Goal: Task Accomplishment & Management: Manage account settings

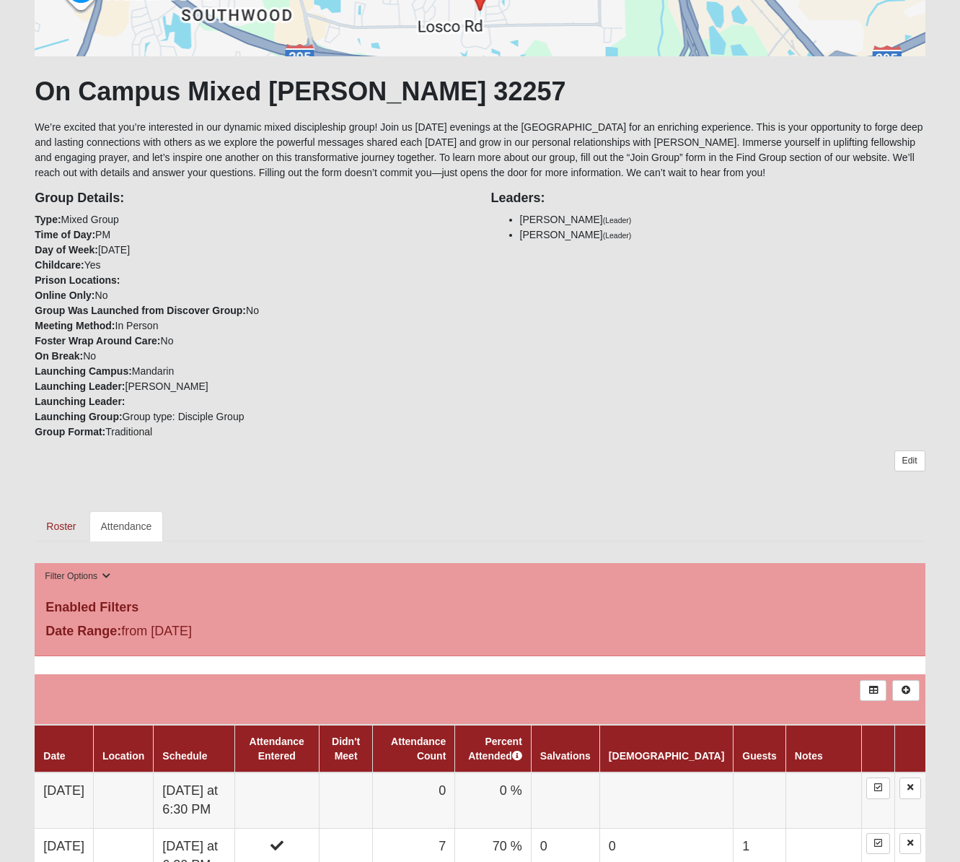
scroll to position [230, 0]
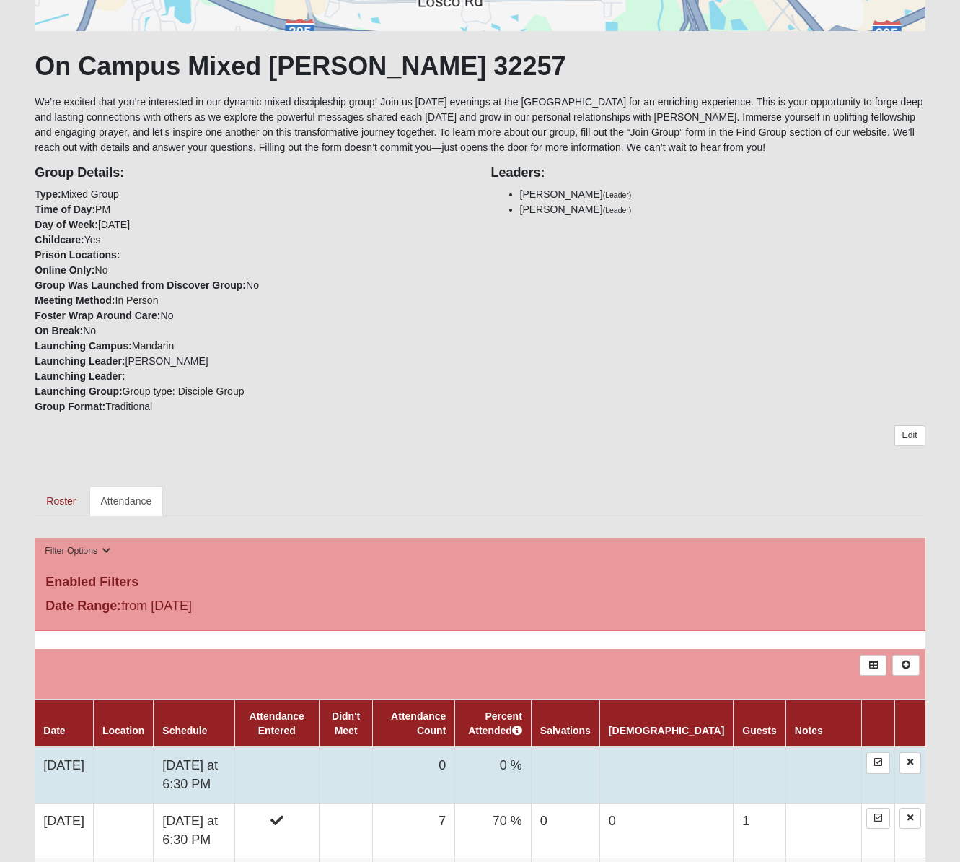
click at [319, 776] on td at bounding box center [277, 775] width 84 height 56
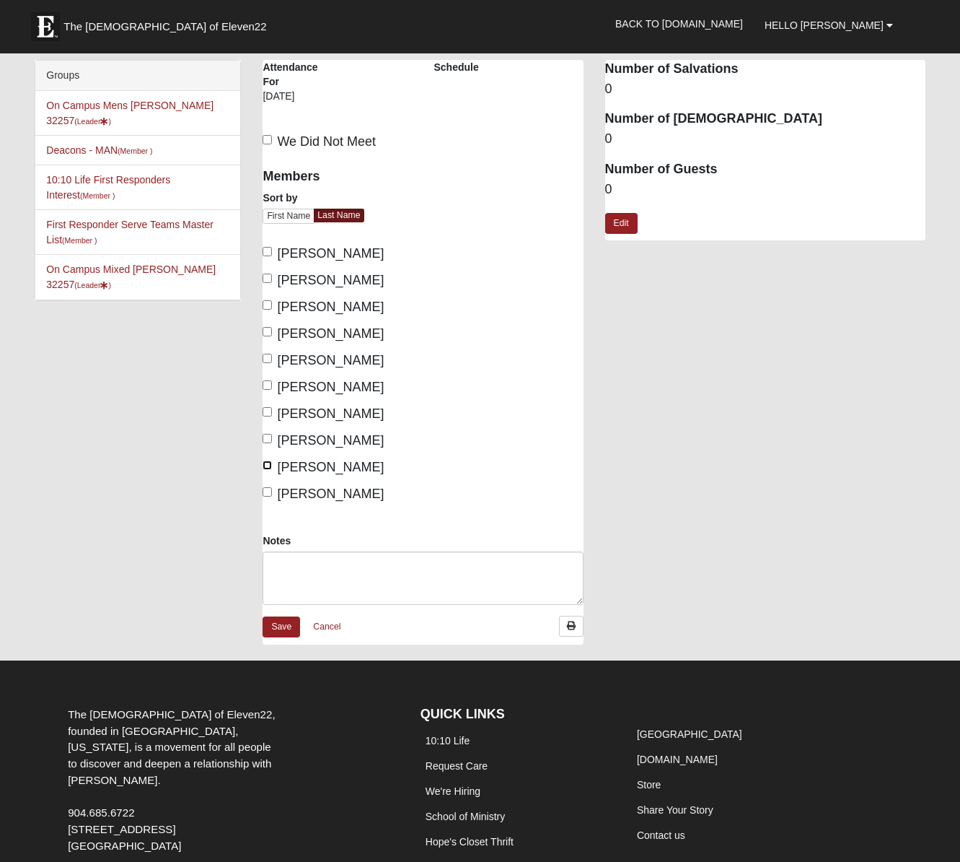
click at [271, 467] on input "Szczesniak, Hannah" at bounding box center [267, 464] width 9 height 9
checkbox input "true"
click at [271, 386] on input "Pate, Tonya" at bounding box center [267, 384] width 9 height 9
checkbox input "true"
click at [266, 363] on label "Ohnimus, Tim" at bounding box center [323, 360] width 121 height 19
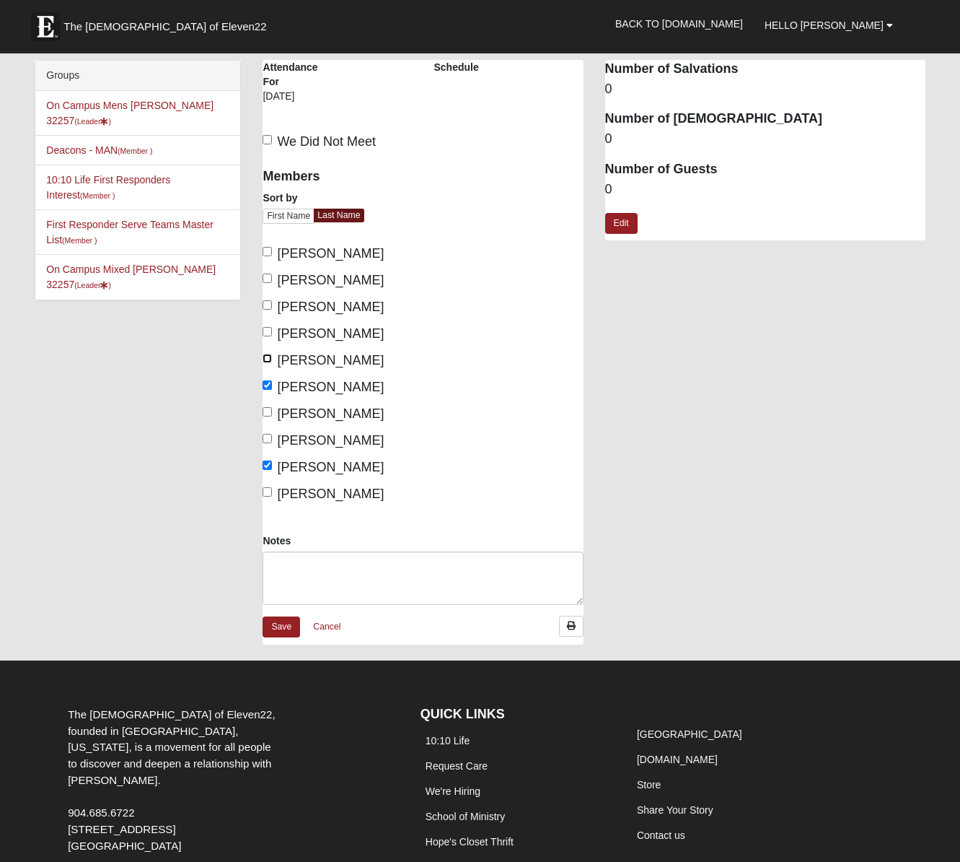
click at [266, 363] on input "Ohnimus, Tim" at bounding box center [267, 358] width 9 height 9
checkbox input "true"
click at [267, 280] on input "Hoffstatter, John" at bounding box center [267, 277] width 9 height 9
checkbox input "true"
click at [278, 624] on link "Save" at bounding box center [282, 626] width 38 height 21
